Goal: Information Seeking & Learning: Check status

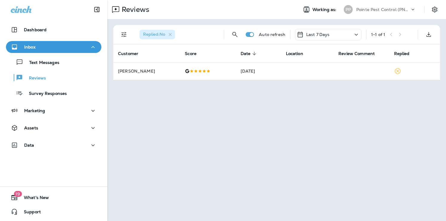
click at [404, 7] on p "Pointe Pest Control (PNW)" at bounding box center [383, 9] width 54 height 5
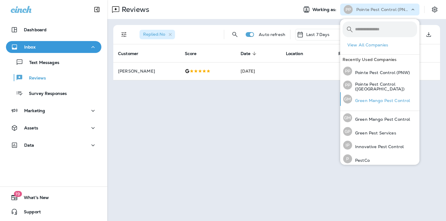
click at [383, 99] on p "Green Mango Pest Control" at bounding box center [381, 100] width 58 height 5
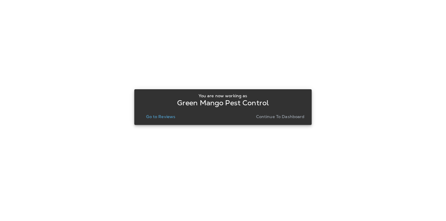
click at [164, 115] on p "Go to Reviews" at bounding box center [160, 116] width 29 height 5
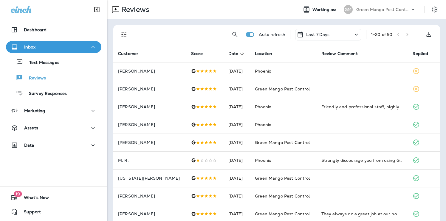
click at [409, 8] on p "Green Mango Pest Control" at bounding box center [383, 9] width 54 height 5
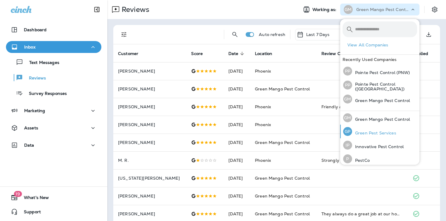
scroll to position [57, 0]
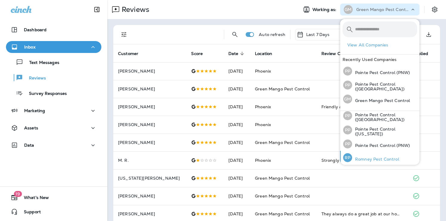
click at [375, 153] on div "[PERSON_NAME] Pest Control" at bounding box center [370, 158] width 61 height 14
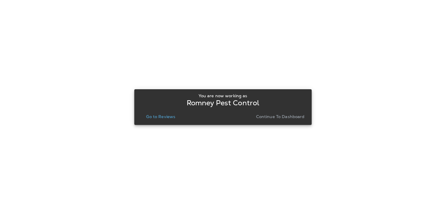
click at [165, 117] on p "Go to Reviews" at bounding box center [160, 116] width 29 height 5
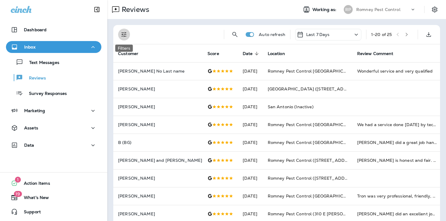
click at [124, 32] on icon "Filters" at bounding box center [123, 34] width 7 height 7
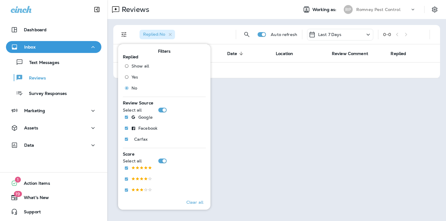
click at [387, 9] on p "Romney Pest Control" at bounding box center [378, 9] width 44 height 5
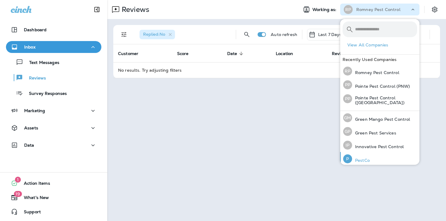
scroll to position [57, 0]
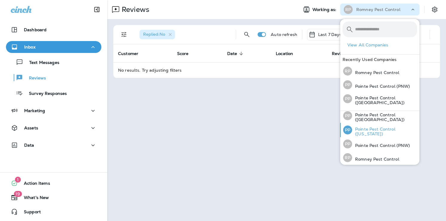
click at [376, 133] on p "Pointe Pest Control ([US_STATE])" at bounding box center [384, 132] width 65 height 10
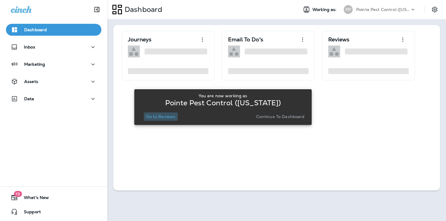
click at [158, 115] on p "Go to Reviews" at bounding box center [160, 116] width 29 height 5
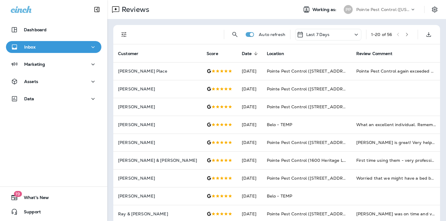
click at [127, 34] on icon "Filters" at bounding box center [123, 34] width 7 height 7
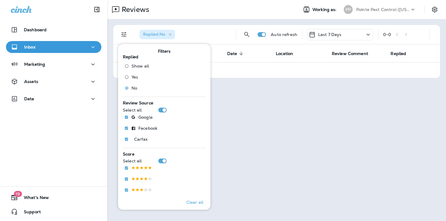
click at [393, 12] on p "Pointe Pest Control ([US_STATE])" at bounding box center [383, 9] width 54 height 5
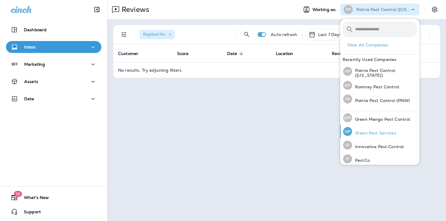
scroll to position [57, 0]
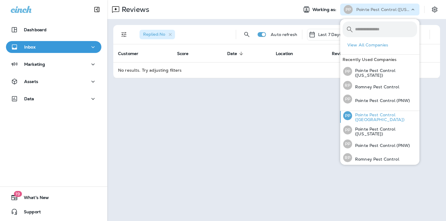
click at [390, 115] on p "Pointe Pest Control ([GEOGRAPHIC_DATA])" at bounding box center [384, 118] width 65 height 10
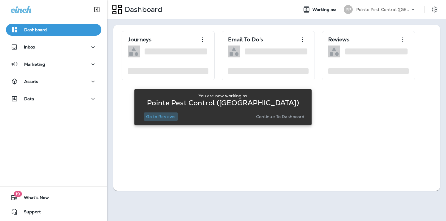
click at [167, 119] on p "Go to Reviews" at bounding box center [160, 116] width 29 height 5
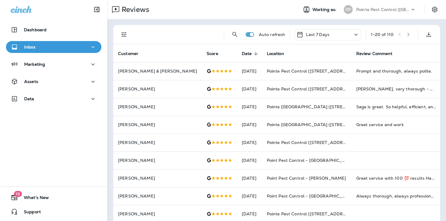
click at [124, 31] on icon "Filters" at bounding box center [123, 34] width 7 height 7
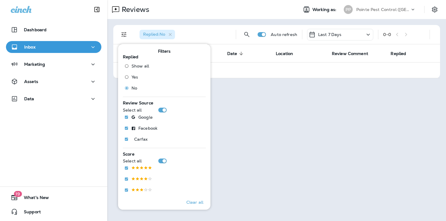
click at [393, 12] on div "Pointe Pest Control ([GEOGRAPHIC_DATA])" at bounding box center [383, 9] width 54 height 9
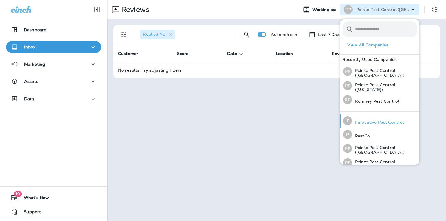
scroll to position [22, 0]
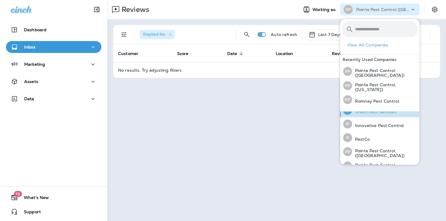
click at [378, 115] on div "[PERSON_NAME] Pest Services" at bounding box center [369, 111] width 58 height 14
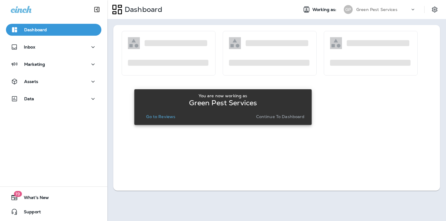
click at [165, 114] on p "Go to Reviews" at bounding box center [160, 116] width 29 height 5
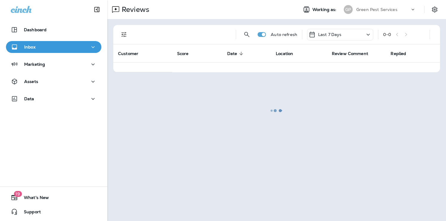
click at [125, 39] on div at bounding box center [276, 111] width 337 height 220
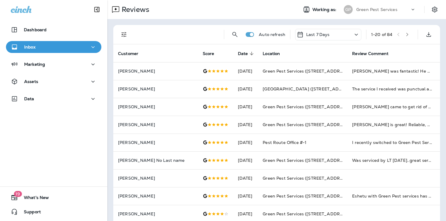
click at [122, 32] on icon "Filters" at bounding box center [123, 34] width 7 height 7
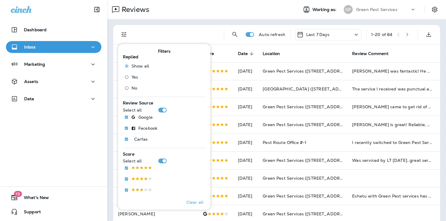
click at [131, 88] on span "No" at bounding box center [134, 88] width 6 height 5
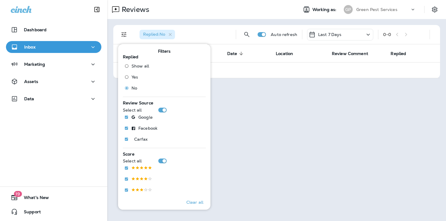
click at [390, 11] on p "Green Pest Services" at bounding box center [376, 9] width 41 height 5
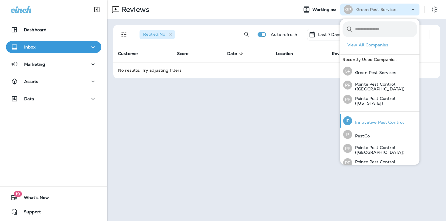
scroll to position [36, 0]
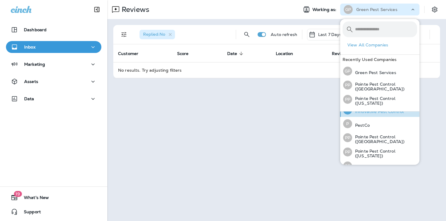
click at [380, 110] on p "Innovative Pest Control" at bounding box center [378, 111] width 52 height 5
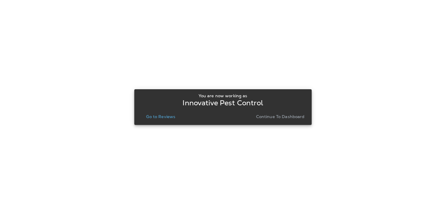
click at [163, 121] on button "Go to Reviews" at bounding box center [161, 117] width 34 height 8
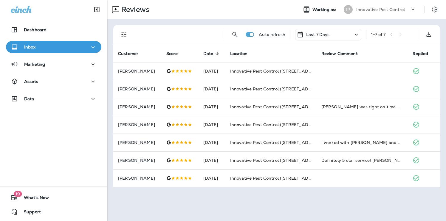
click at [407, 17] on div "Reviews Working as: IP Innovative Pest Control" at bounding box center [276, 9] width 338 height 19
click at [396, 8] on p "Innovative Pest Control" at bounding box center [380, 9] width 49 height 5
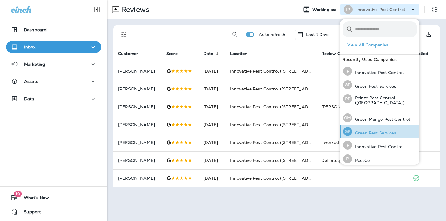
click at [382, 132] on p "Green Pest Services" at bounding box center [374, 133] width 44 height 5
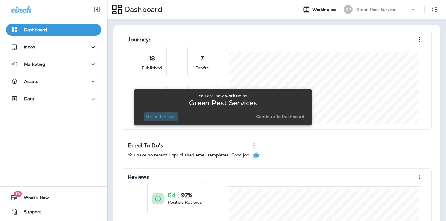
click at [160, 115] on p "Go to Reviews" at bounding box center [160, 116] width 29 height 5
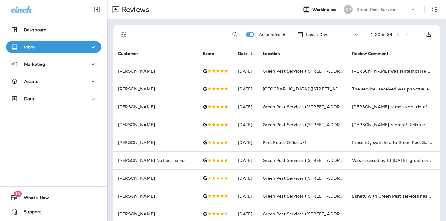
click at [389, 12] on p "Green Pest Services" at bounding box center [376, 9] width 41 height 5
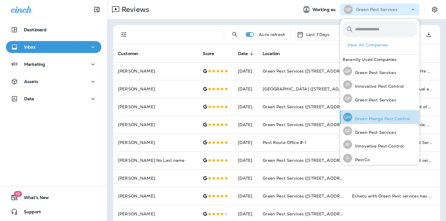
click at [390, 116] on p "Green Mango Pest Control" at bounding box center [381, 118] width 58 height 5
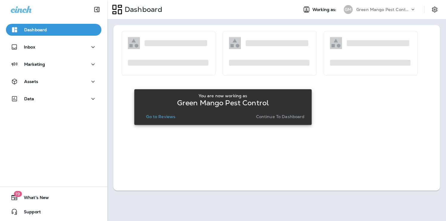
click at [168, 113] on button "Go to Reviews" at bounding box center [161, 117] width 34 height 8
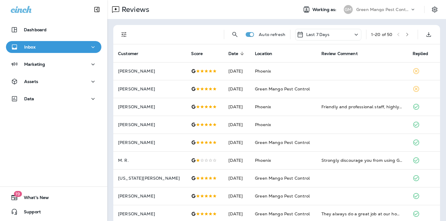
click at [410, 10] on icon at bounding box center [413, 10] width 6 height 6
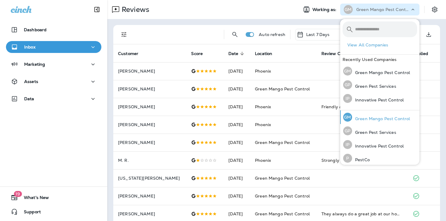
scroll to position [57, 0]
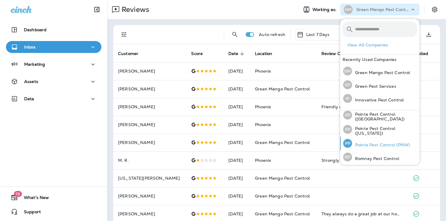
click at [377, 143] on p "Pointe Pest Control (PNW)" at bounding box center [381, 145] width 58 height 5
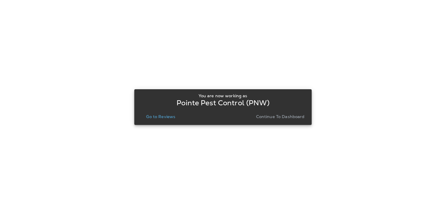
click at [155, 115] on p "Go to Reviews" at bounding box center [160, 116] width 29 height 5
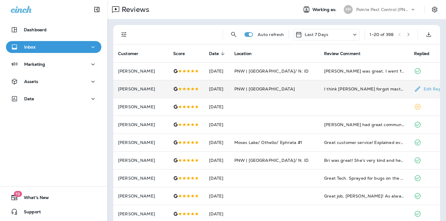
click at [154, 87] on p "[PERSON_NAME]" at bounding box center [141, 89] width 46 height 5
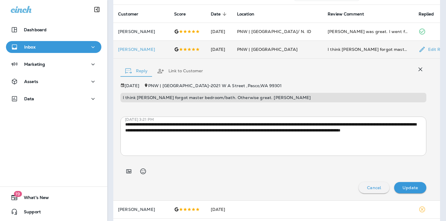
scroll to position [37, 0]
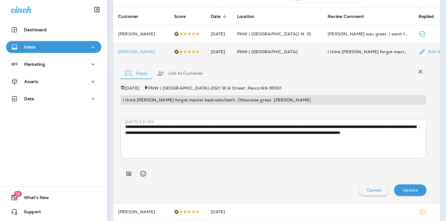
click at [185, 73] on button "Link to Customer" at bounding box center [179, 73] width 55 height 21
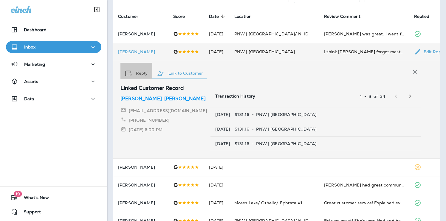
click at [139, 68] on button "Reply" at bounding box center [136, 73] width 32 height 21
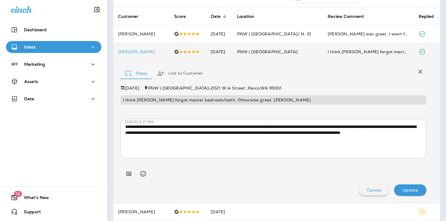
click at [419, 71] on icon "button" at bounding box center [420, 72] width 4 height 4
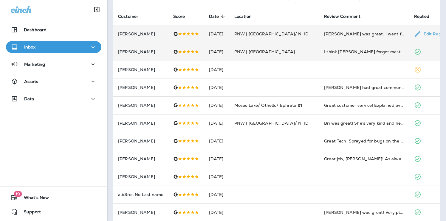
scroll to position [0, 0]
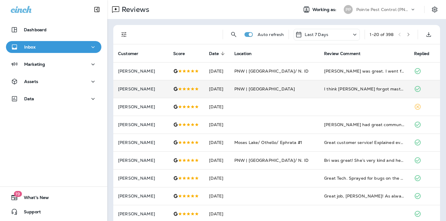
click at [130, 32] on div "Auto refresh Last 7 Days 1 - 20 of 398" at bounding box center [277, 34] width 319 height 19
click at [122, 38] on icon "Filters" at bounding box center [123, 34] width 7 height 7
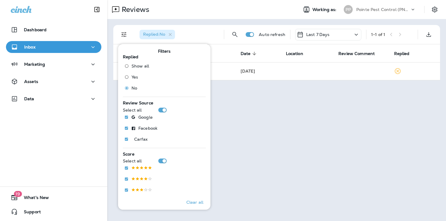
click at [209, 14] on div "Reviews" at bounding box center [200, 10] width 186 height 12
